Goal: Navigation & Orientation: Go to known website

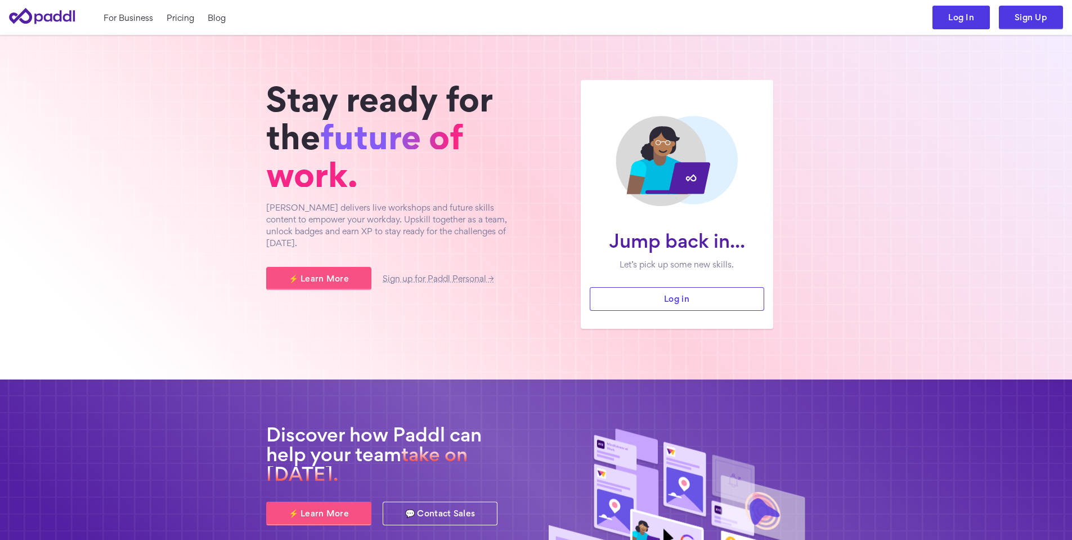
click at [913, 25] on link "Log In" at bounding box center [960, 18] width 57 height 24
